Goal: Transaction & Acquisition: Purchase product/service

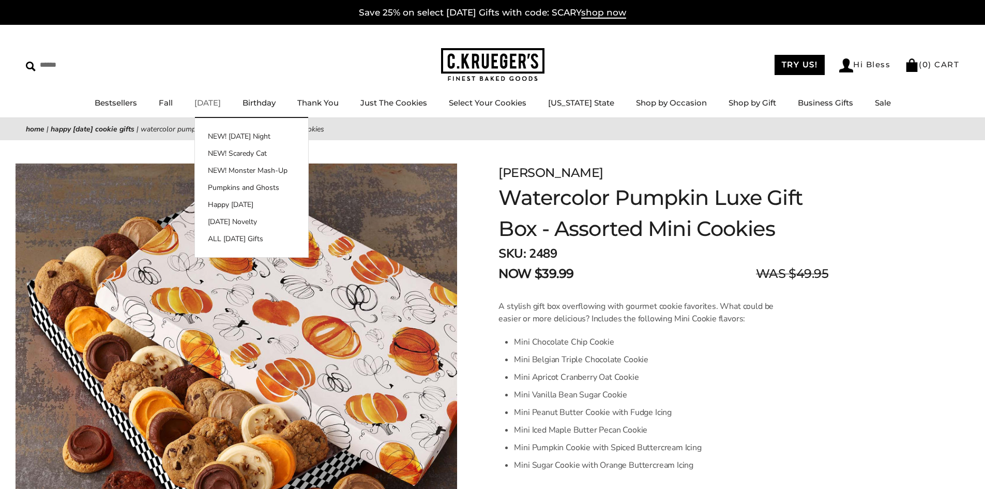
click at [221, 101] on link "[DATE]" at bounding box center [207, 103] width 26 height 10
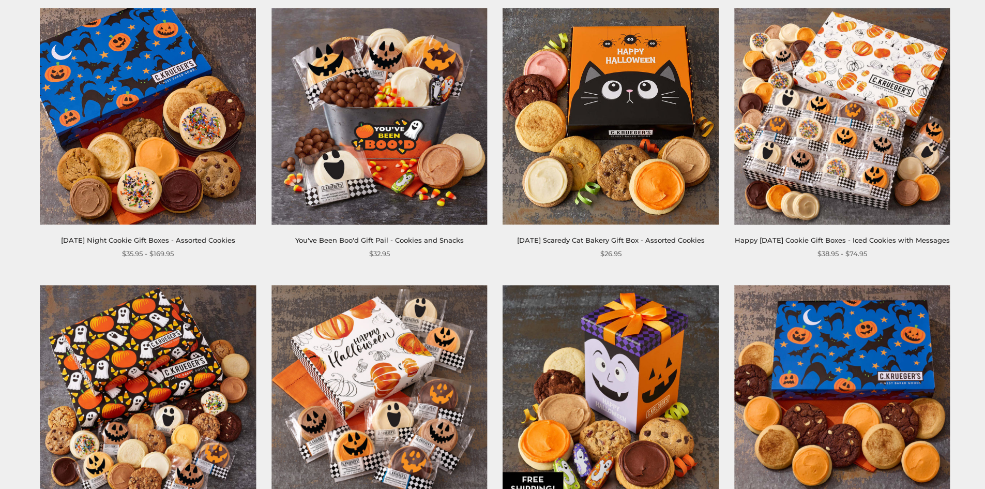
scroll to position [362, 0]
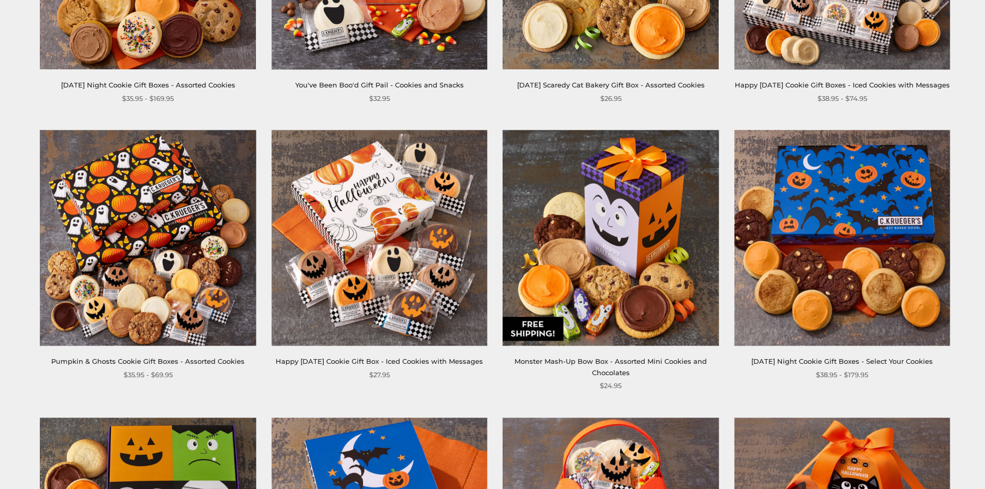
click at [384, 221] on img at bounding box center [379, 238] width 216 height 216
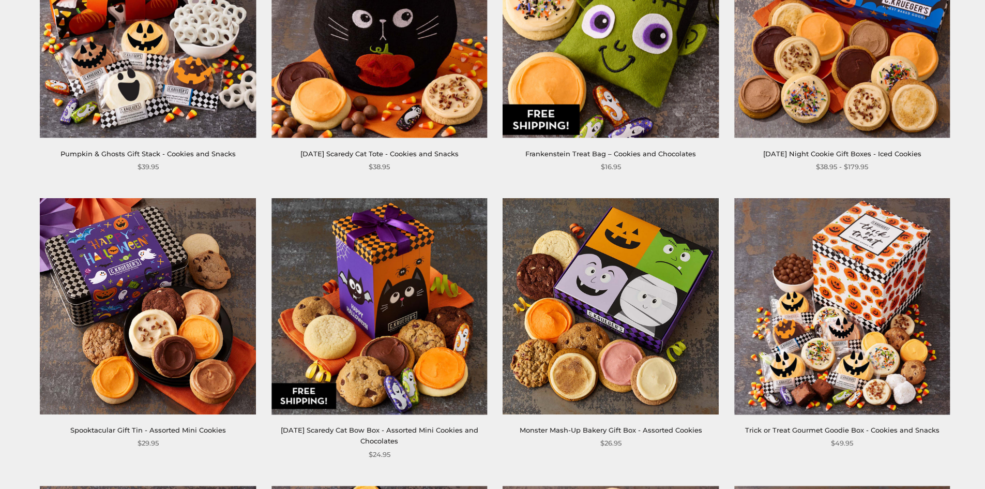
scroll to position [1241, 0]
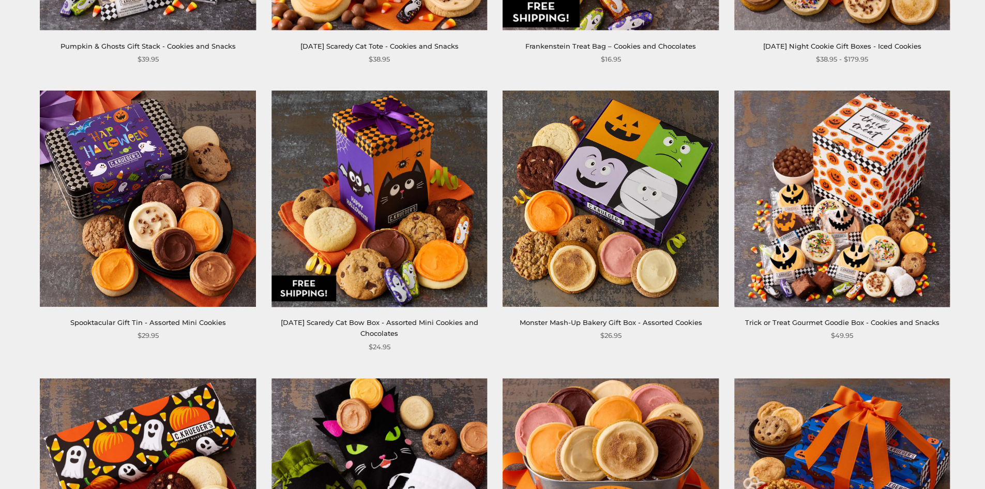
click at [852, 177] on img at bounding box center [842, 198] width 216 height 216
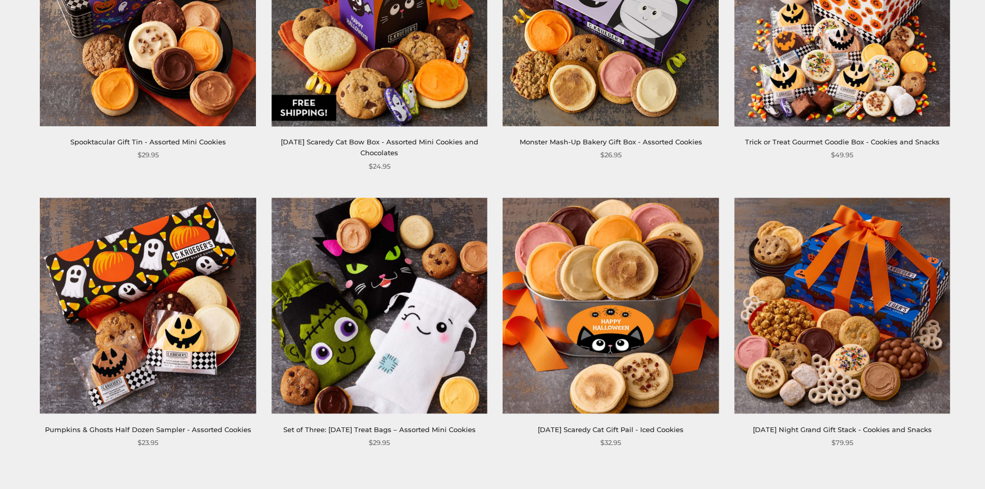
scroll to position [1551, 0]
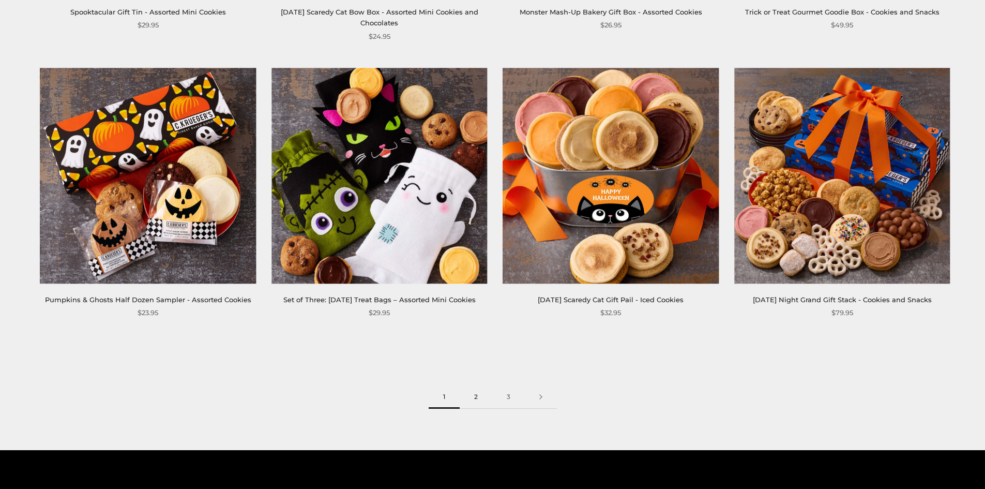
click at [477, 409] on link "2" at bounding box center [476, 396] width 33 height 23
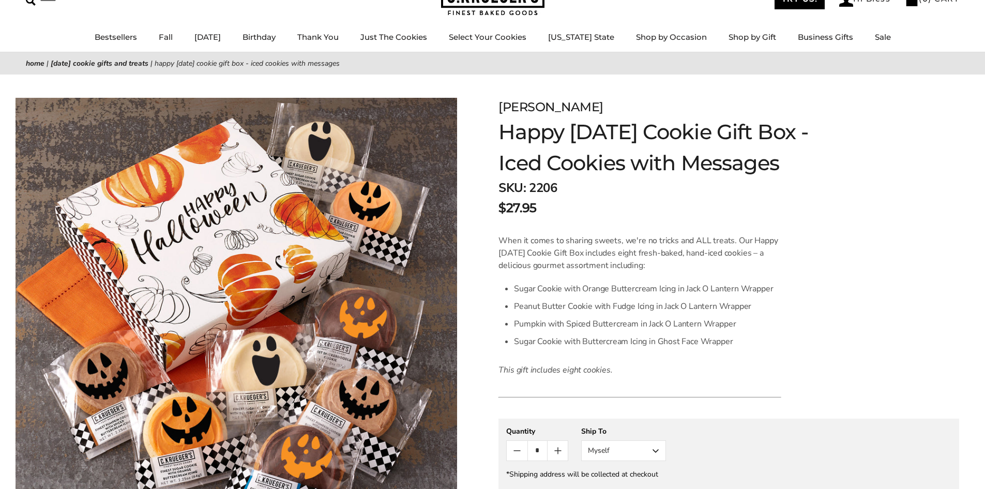
scroll to position [155, 0]
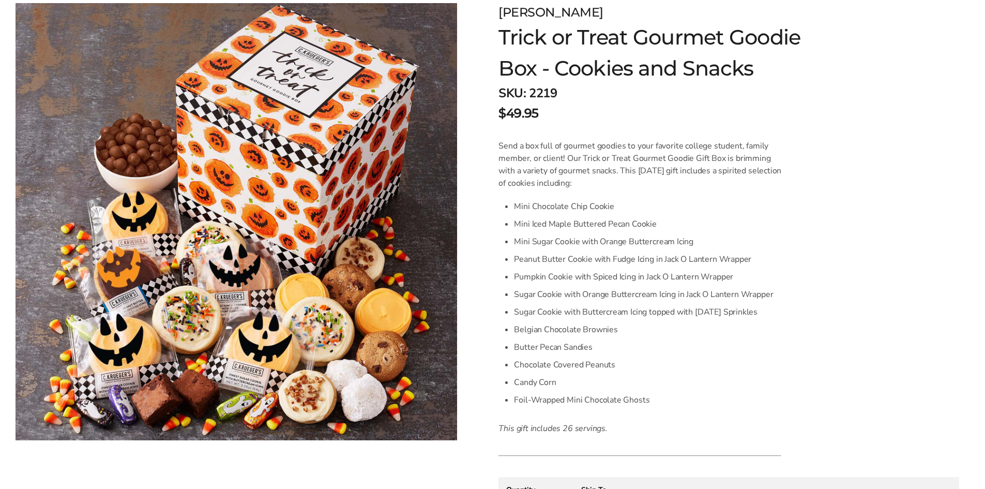
scroll to position [259, 0]
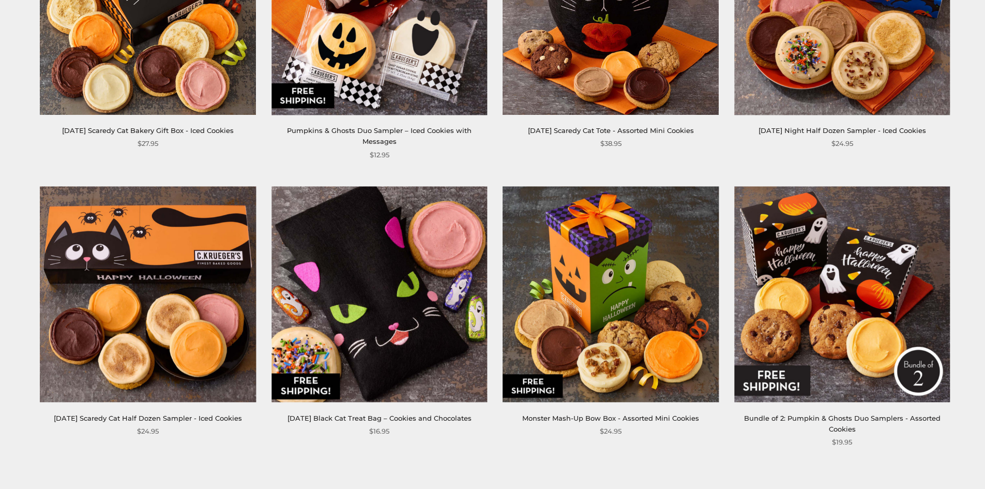
scroll to position [1500, 0]
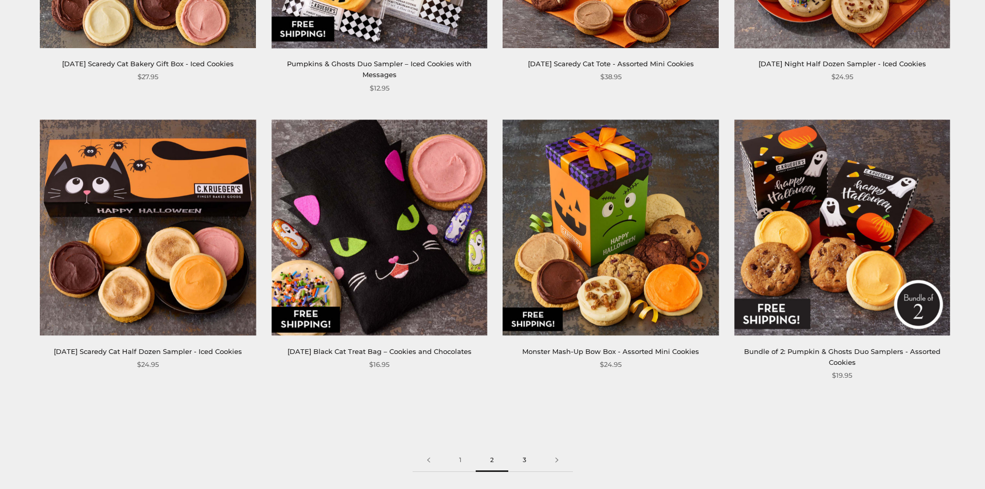
click at [525, 448] on link "3" at bounding box center [524, 459] width 33 height 23
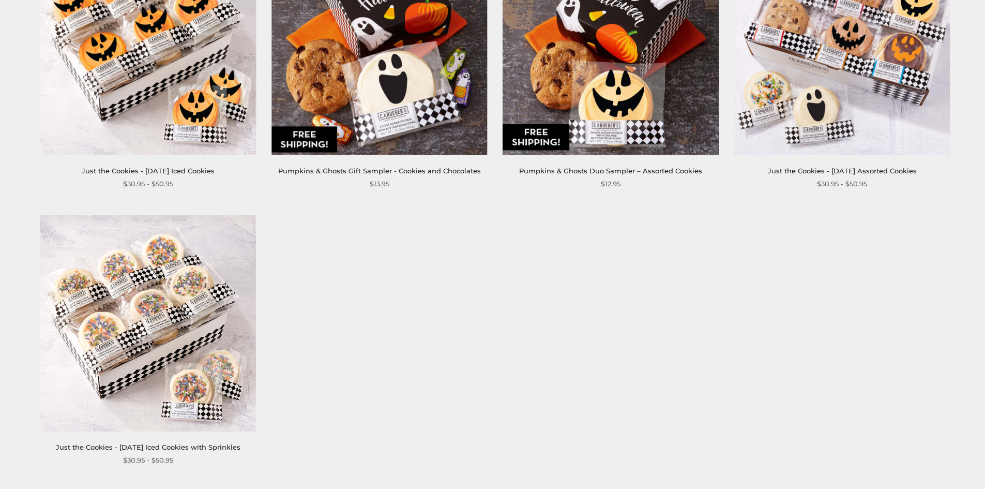
scroll to position [931, 0]
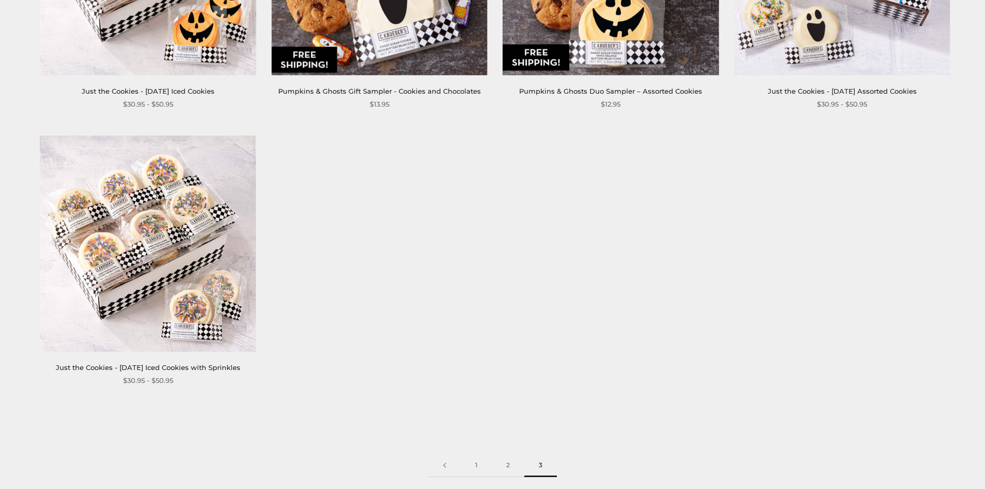
click at [148, 366] on link "Just the Cookies - Halloween Iced Cookies with Sprinkles" at bounding box center [148, 367] width 185 height 8
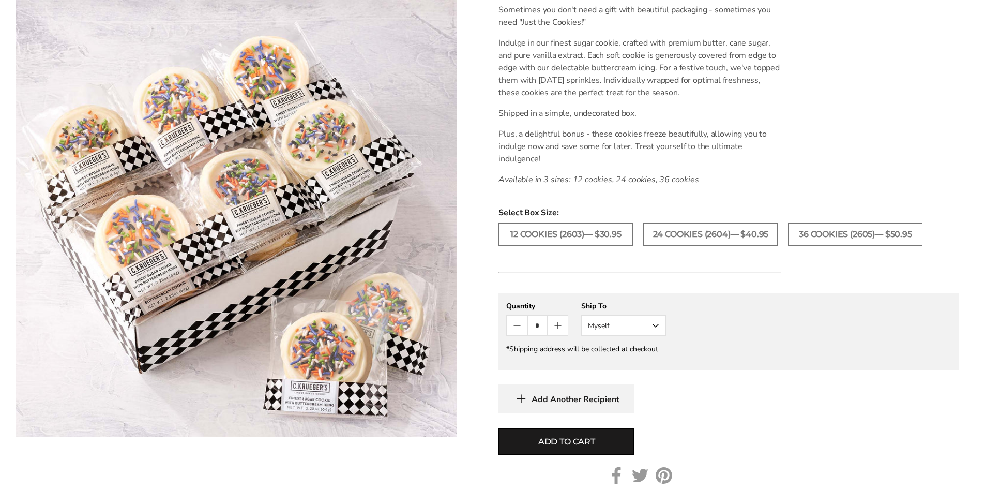
scroll to position [248, 0]
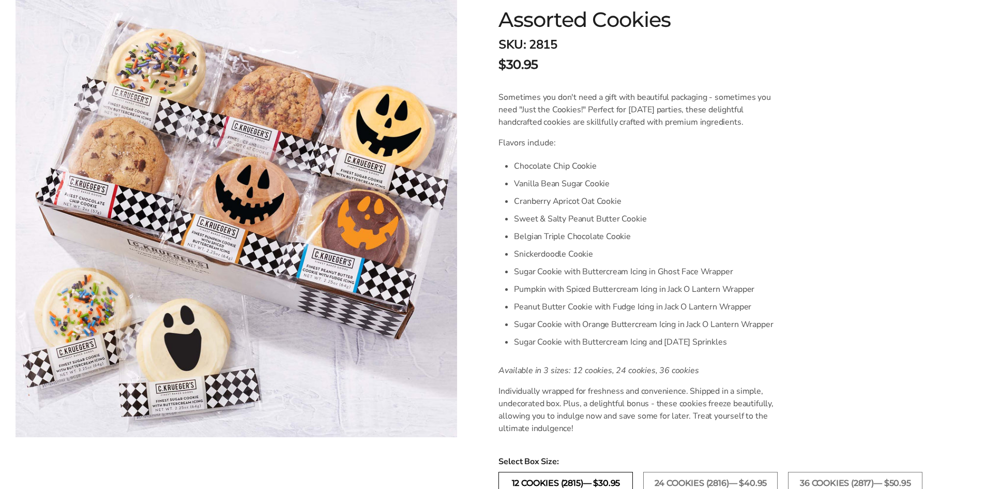
scroll to position [310, 0]
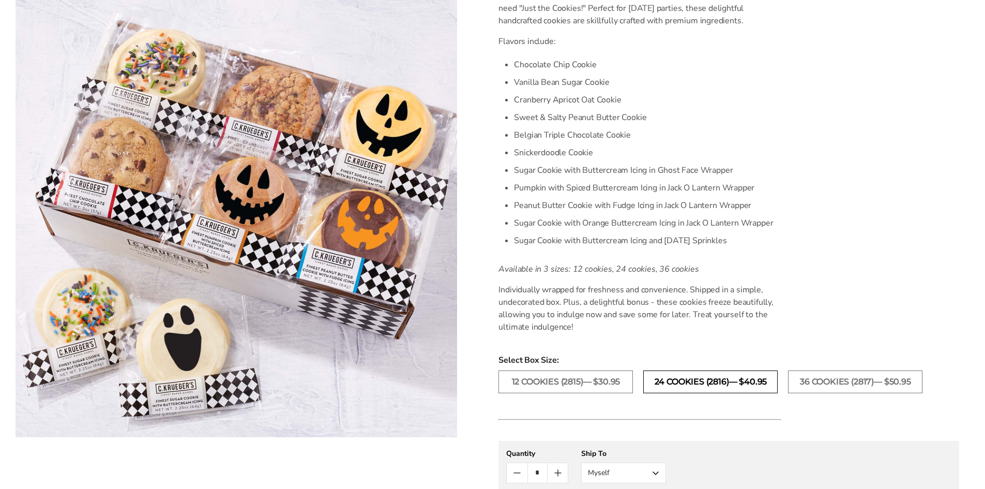
click at [681, 377] on label "24 COOKIES (2816)— $40.95" at bounding box center [710, 381] width 134 height 23
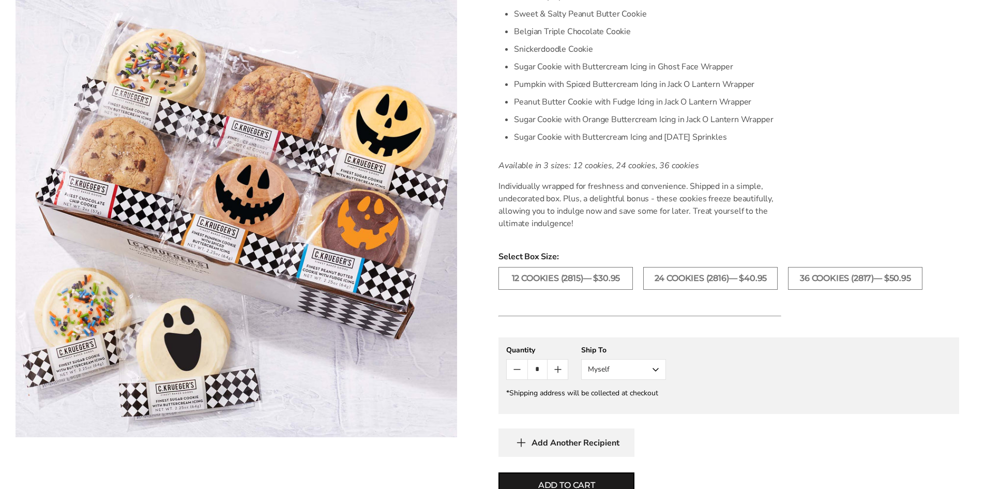
click at [596, 445] on span "Add Another Recipient" at bounding box center [576, 442] width 88 height 10
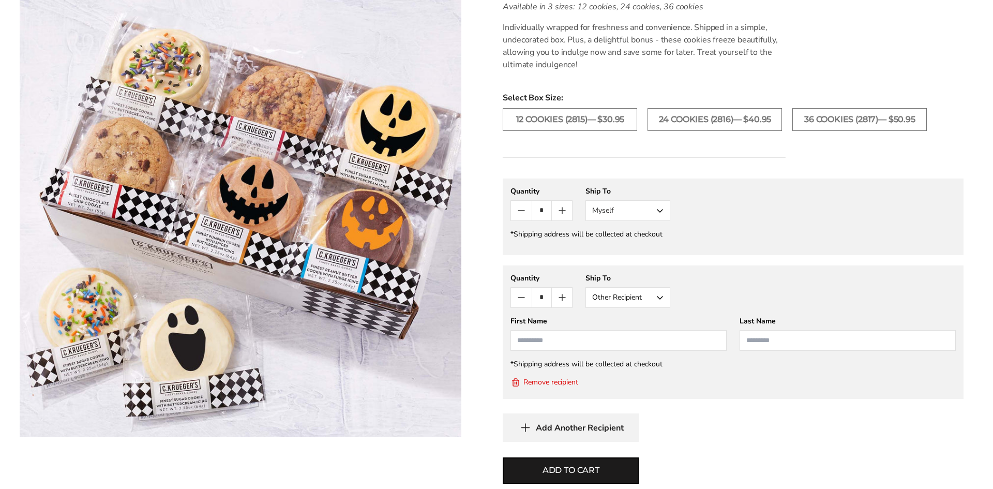
scroll to position [689, 0]
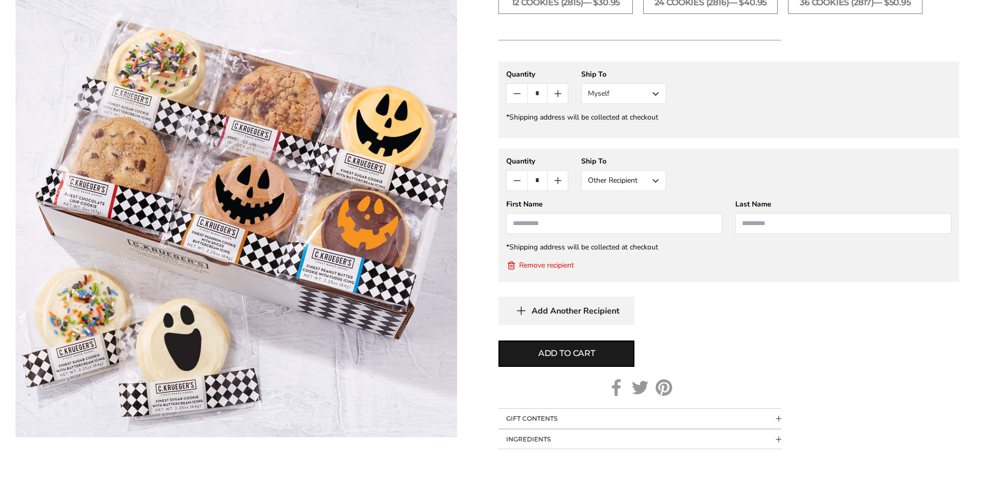
click at [568, 218] on input "First Name" at bounding box center [614, 223] width 216 height 21
type input "******"
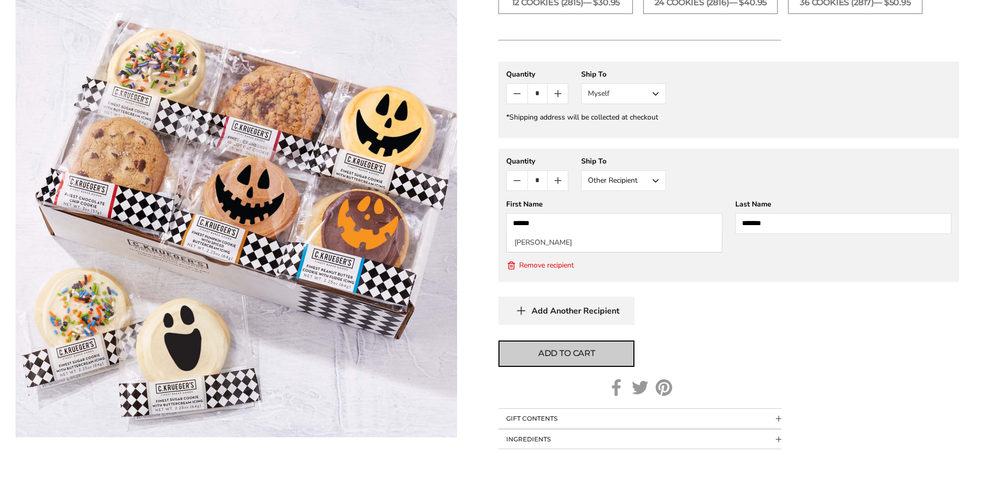
type input "*******"
click at [579, 357] on span "Add to cart" at bounding box center [566, 353] width 57 height 12
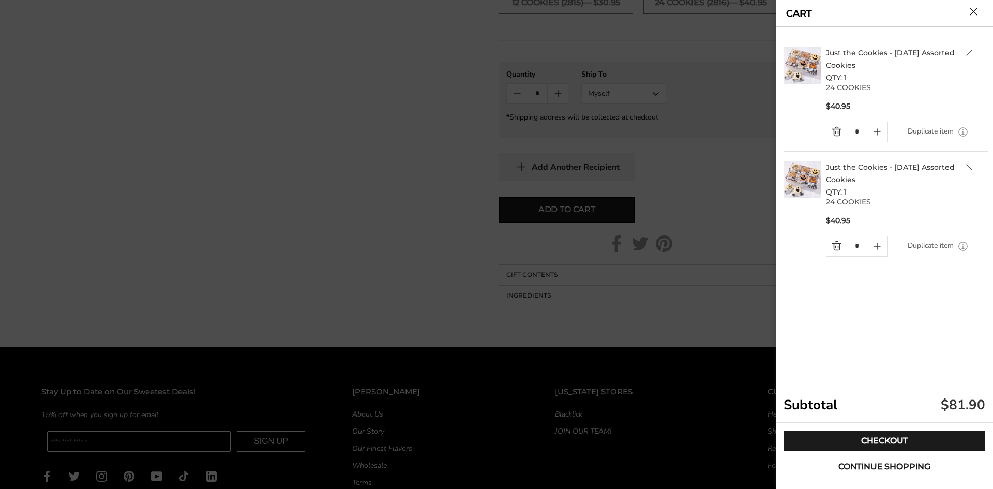
click at [968, 168] on link "Delete product" at bounding box center [969, 167] width 6 height 6
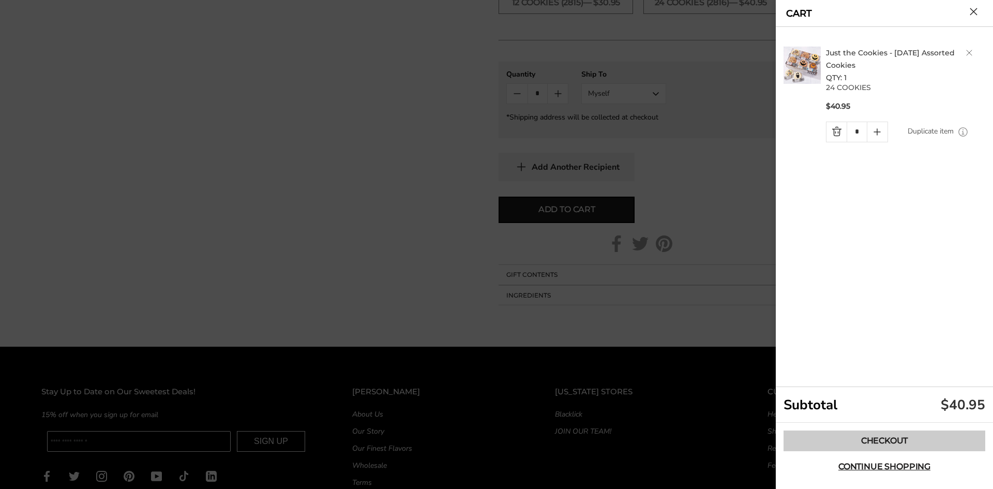
click at [895, 440] on link "Checkout" at bounding box center [884, 440] width 202 height 21
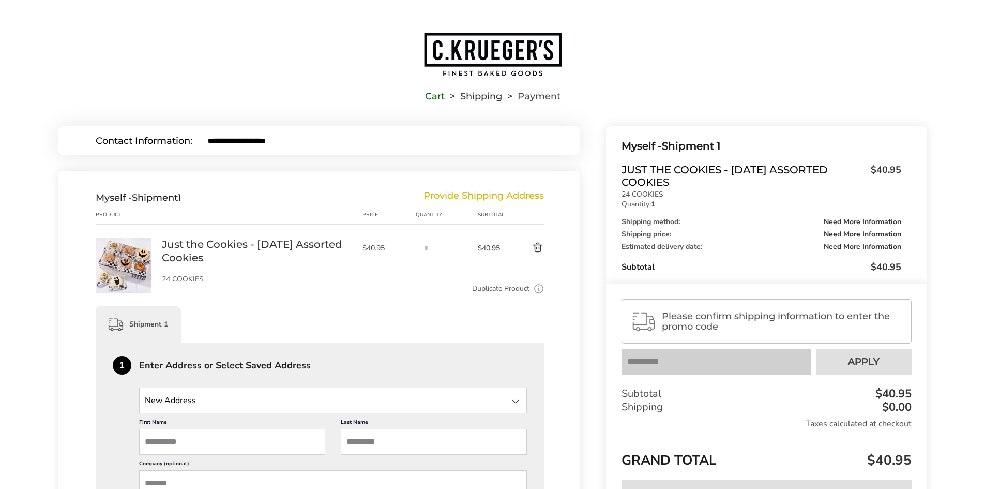
scroll to position [103, 0]
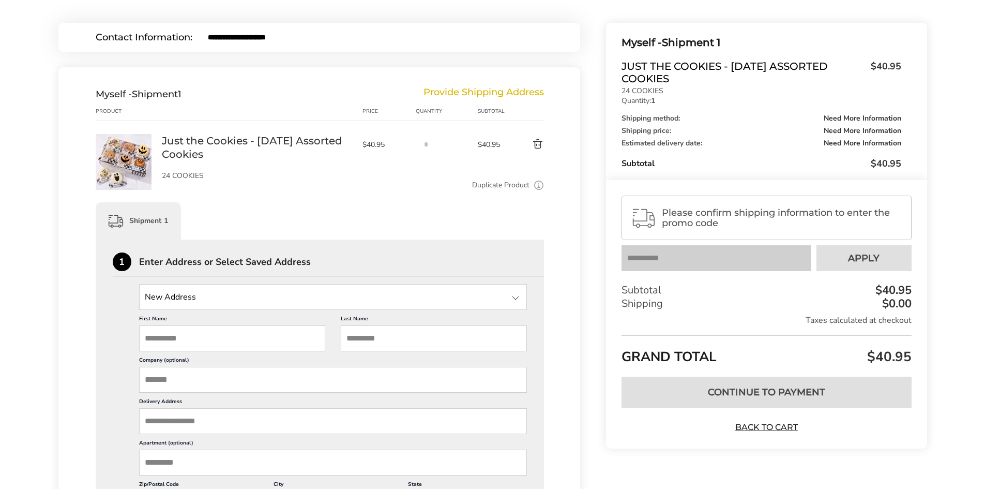
click at [517, 300] on div at bounding box center [515, 298] width 12 height 12
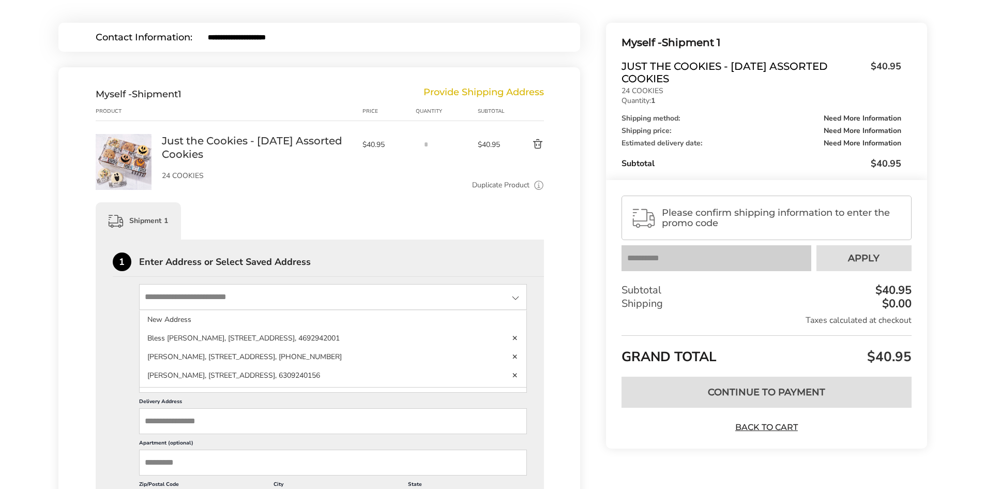
click at [479, 252] on div "1 Enter Address or Select Saved Address" at bounding box center [329, 264] width 432 height 24
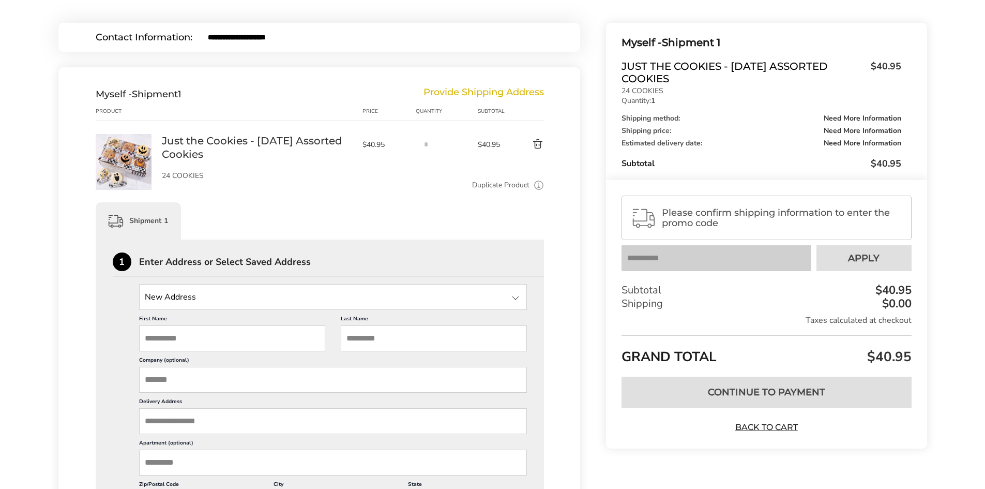
click at [223, 341] on input "First Name" at bounding box center [232, 338] width 186 height 26
type input "*"
type input "**********"
type input "*******"
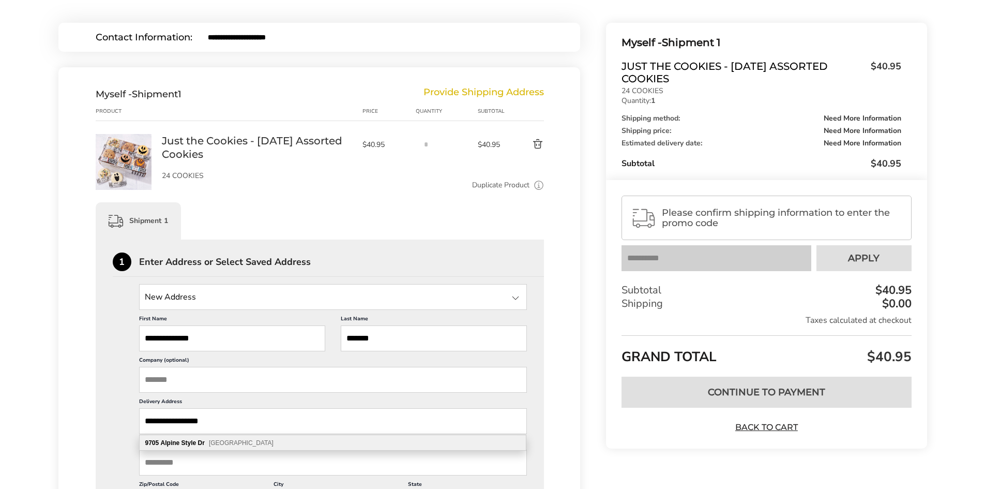
click at [239, 445] on span "[GEOGRAPHIC_DATA]" at bounding box center [241, 442] width 65 height 7
type input "**********"
type input "*********"
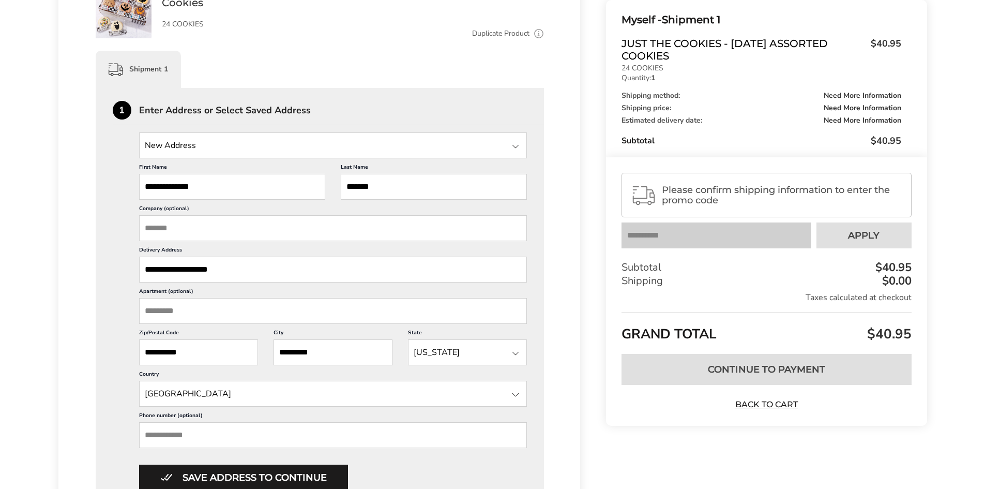
scroll to position [310, 0]
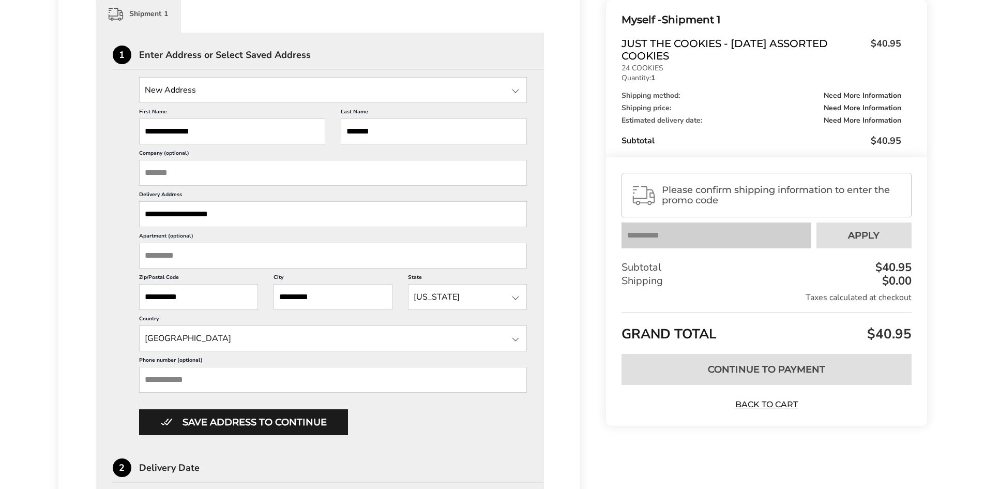
click at [198, 379] on input "Phone number (optional)" at bounding box center [333, 380] width 388 height 26
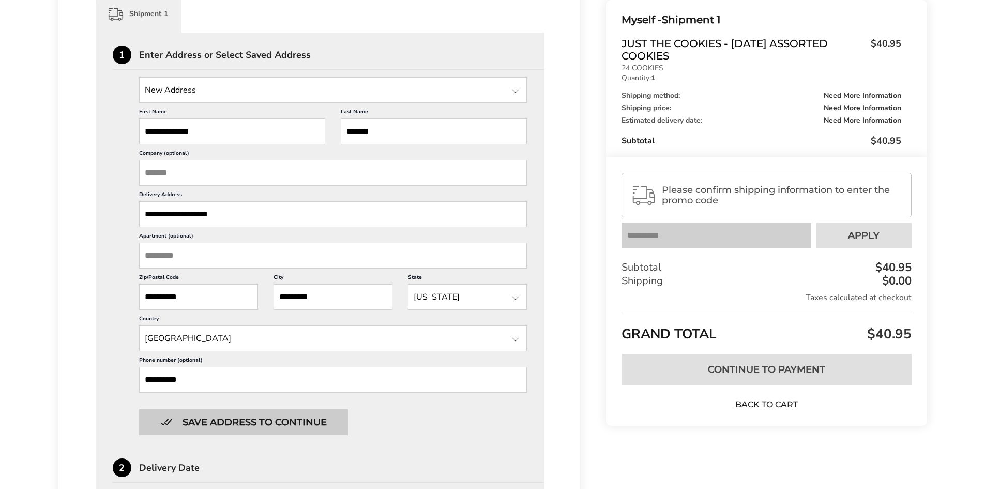
type input "**********"
click at [224, 412] on button "Save address to continue" at bounding box center [243, 422] width 209 height 26
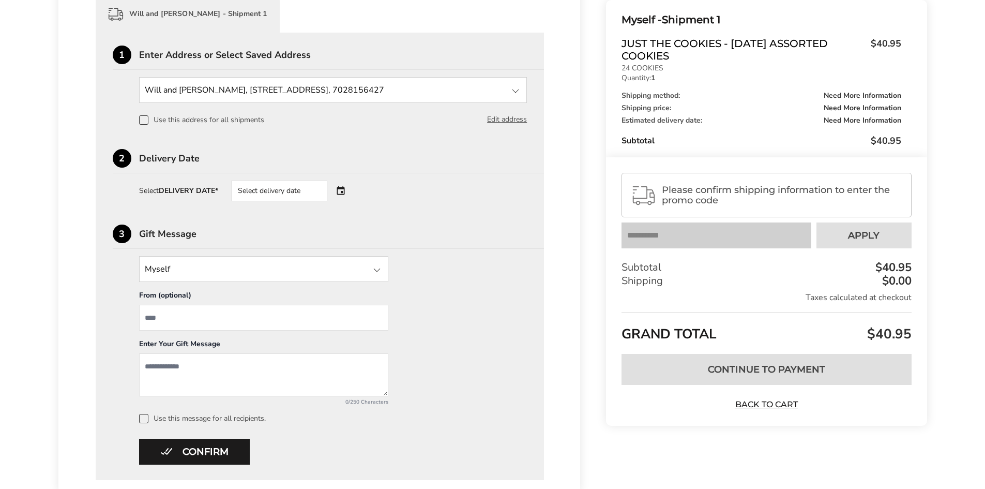
click at [340, 192] on div "Select delivery date" at bounding box center [293, 190] width 125 height 21
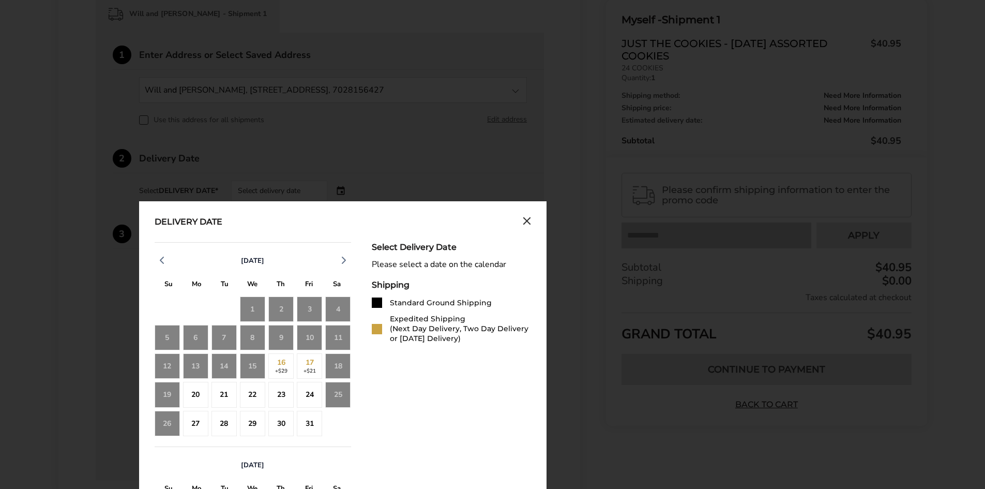
click at [341, 394] on div "25" at bounding box center [337, 394] width 25 height 25
click at [278, 390] on div "23" at bounding box center [280, 394] width 25 height 25
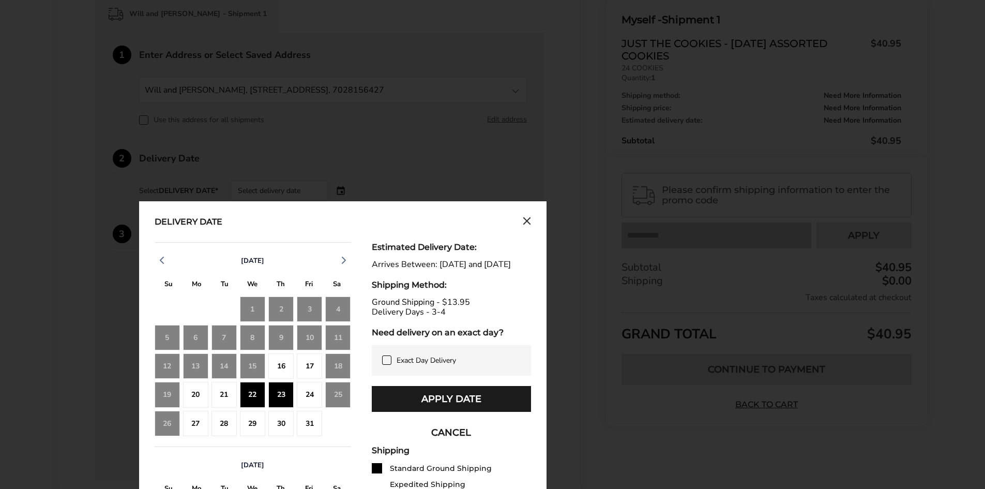
click at [306, 388] on div "24" at bounding box center [309, 394] width 25 height 25
click at [414, 411] on button "Apply Date" at bounding box center [451, 399] width 159 height 26
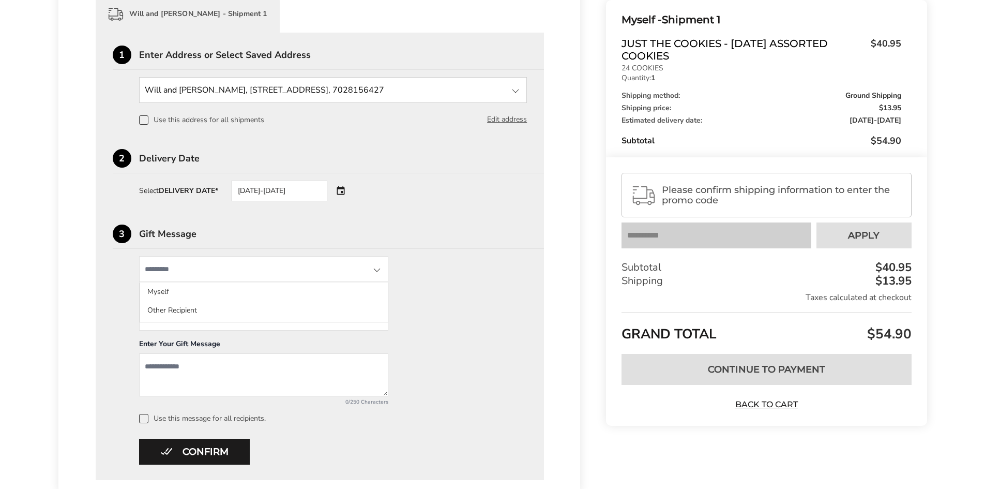
click at [275, 270] on input "State" at bounding box center [263, 269] width 249 height 26
click at [511, 242] on div "3 Gift Message" at bounding box center [329, 236] width 432 height 24
click at [220, 367] on textarea "Add a message" at bounding box center [263, 374] width 249 height 43
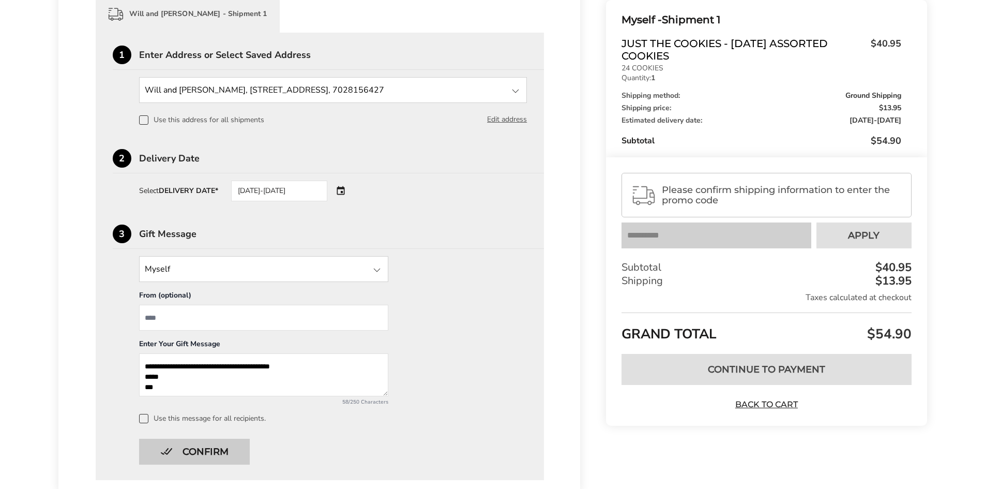
type textarea "**********"
click at [195, 459] on button "Confirm" at bounding box center [194, 452] width 111 height 26
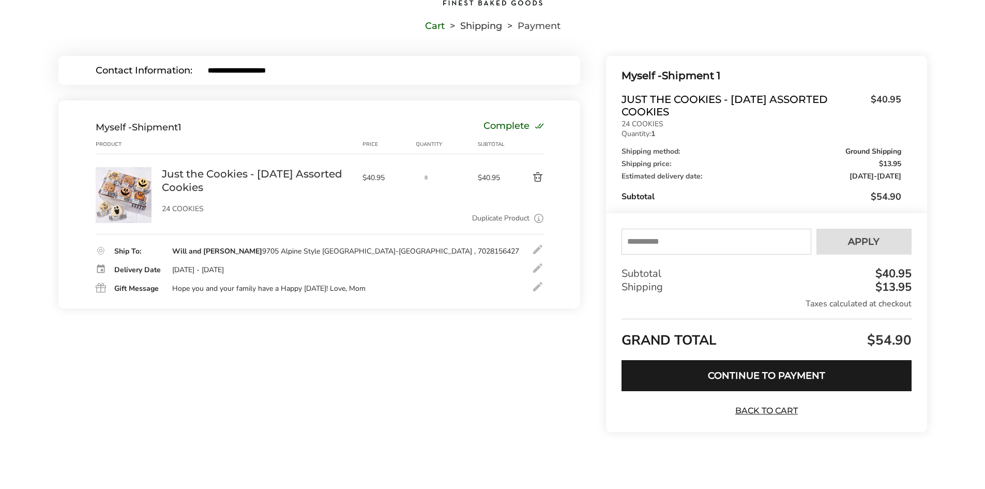
scroll to position [70, 0]
click at [537, 286] on div at bounding box center [538, 286] width 12 height 12
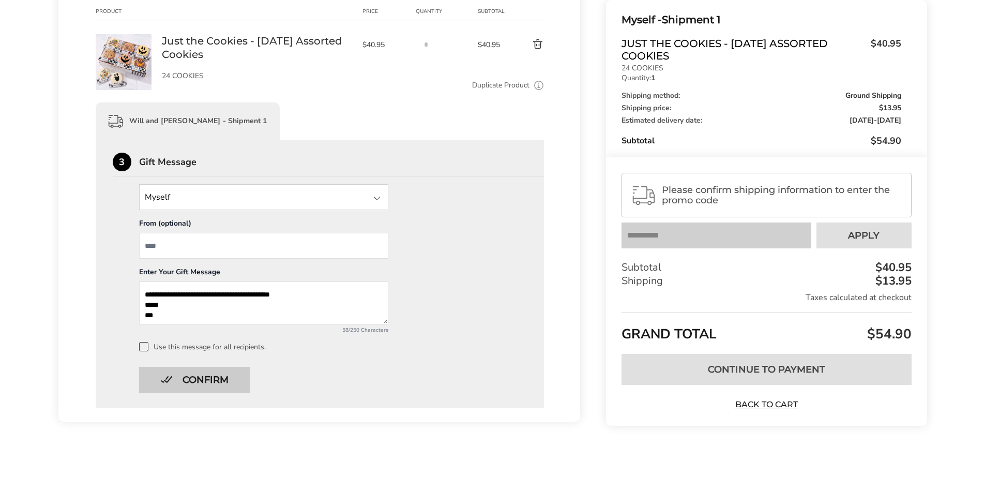
click at [216, 377] on button "Confirm" at bounding box center [194, 380] width 111 height 26
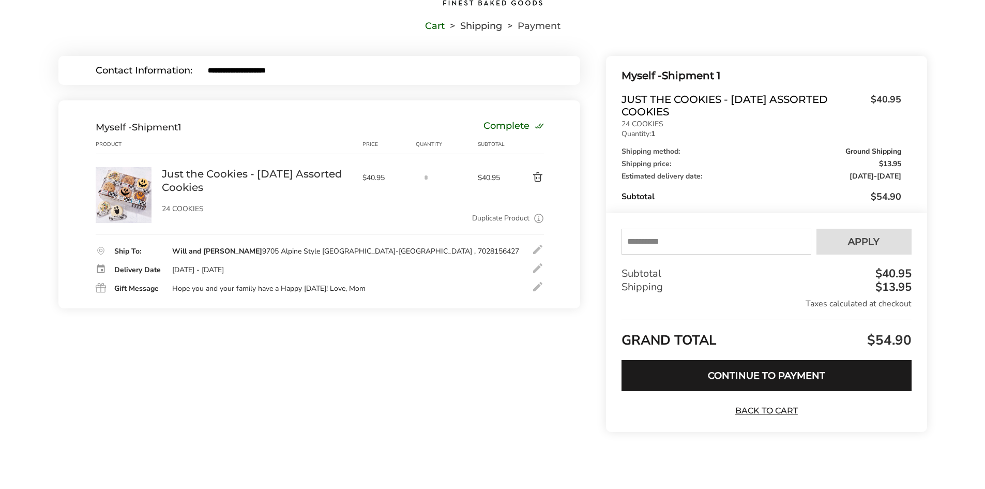
click at [676, 245] on input "text" at bounding box center [716, 242] width 189 height 26
type input "*****"
click at [890, 238] on button "Apply" at bounding box center [864, 242] width 95 height 26
